Goal: Task Accomplishment & Management: Use online tool/utility

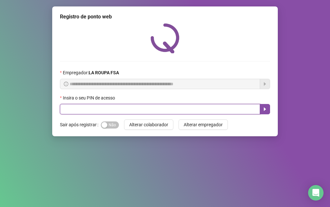
click at [83, 109] on input "text" at bounding box center [160, 109] width 200 height 10
type input "*****"
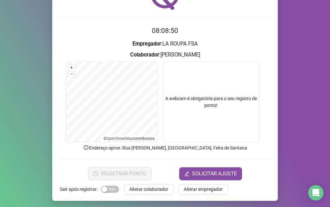
scroll to position [45, 0]
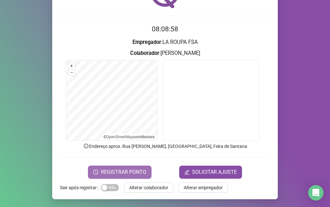
click at [115, 171] on span "REGISTRAR PONTO" at bounding box center [123, 172] width 45 height 8
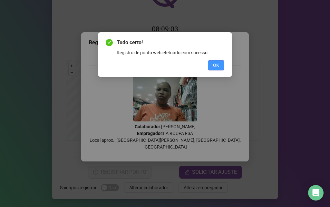
click at [212, 64] on button "OK" at bounding box center [216, 65] width 16 height 10
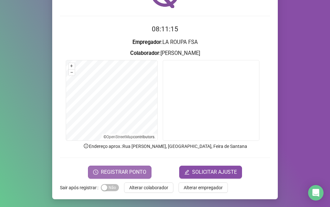
click at [126, 173] on span "REGISTRAR PONTO" at bounding box center [123, 172] width 45 height 8
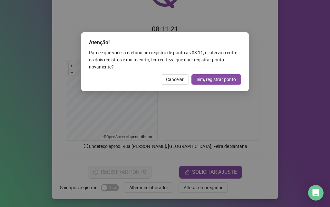
click at [160, 79] on div "Cancelar Sim, registrar ponto" at bounding box center [165, 79] width 152 height 10
click at [171, 80] on span "Cancelar" at bounding box center [175, 79] width 18 height 7
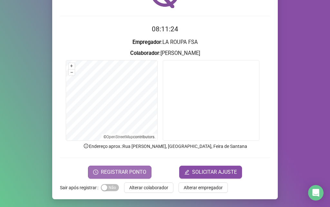
click at [130, 170] on span "REGISTRAR PONTO" at bounding box center [123, 172] width 45 height 8
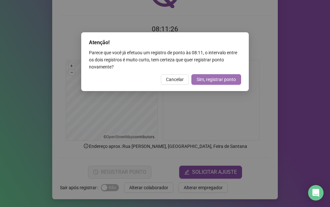
click at [200, 76] on span "Sim, registrar ponto" at bounding box center [216, 79] width 39 height 7
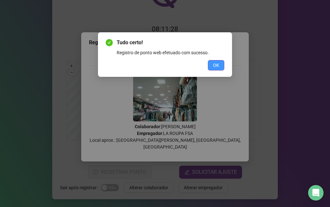
click at [213, 65] on button "OK" at bounding box center [216, 65] width 16 height 10
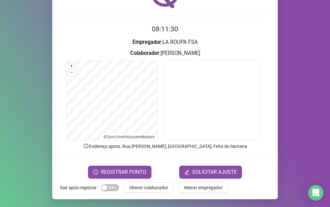
click at [135, 187] on span "Alterar colaborador" at bounding box center [148, 187] width 39 height 7
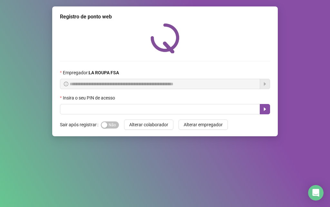
scroll to position [0, 0]
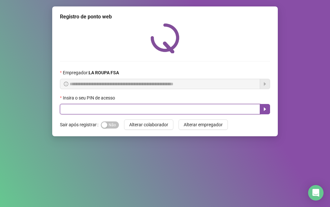
click at [111, 108] on input "text" at bounding box center [160, 109] width 200 height 10
type input "*****"
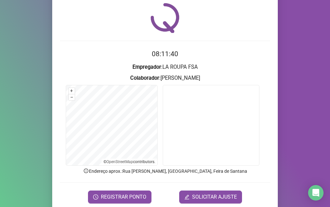
scroll to position [45, 0]
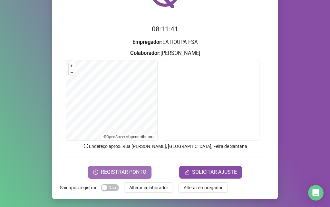
click at [132, 172] on span "REGISTRAR PONTO" at bounding box center [123, 172] width 45 height 8
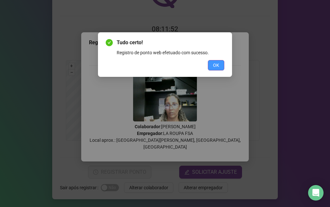
click at [219, 66] on span "OK" at bounding box center [216, 65] width 6 height 7
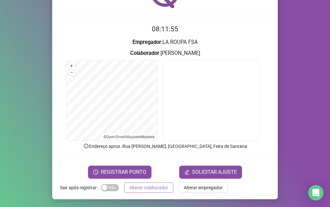
click at [140, 190] on span "Alterar colaborador" at bounding box center [148, 187] width 39 height 7
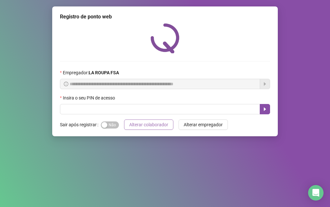
scroll to position [0, 0]
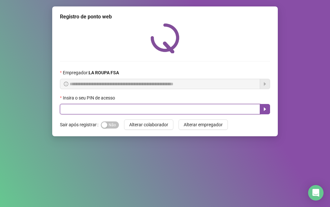
click at [128, 108] on input "text" at bounding box center [160, 109] width 200 height 10
type input "*****"
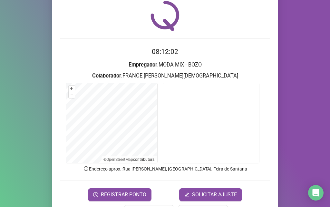
scroll to position [45, 0]
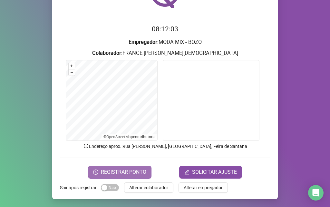
click at [113, 174] on span "REGISTRAR PONTO" at bounding box center [123, 172] width 45 height 8
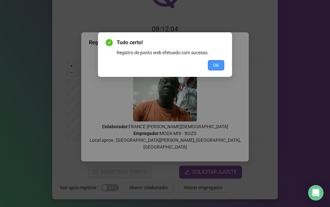
click at [213, 65] on button "OK" at bounding box center [216, 65] width 16 height 10
